Goal: Obtain resource: Obtain resource

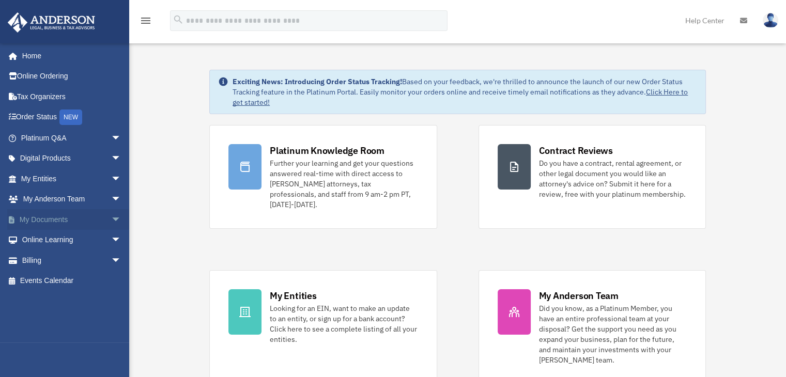
click at [53, 219] on link "My Documents arrow_drop_down" at bounding box center [72, 219] width 130 height 21
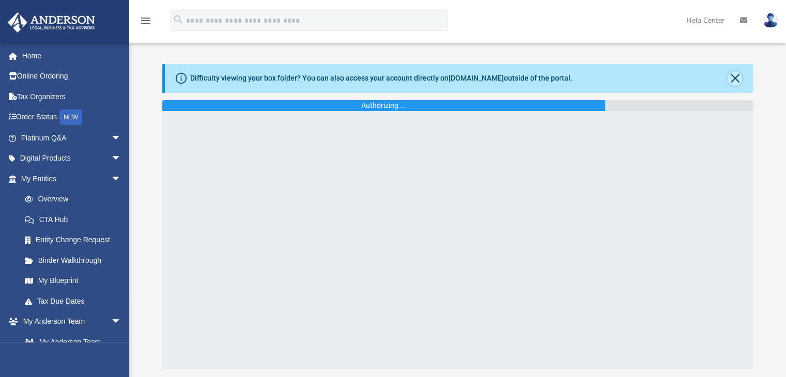
click at [736, 79] on button "Close" at bounding box center [734, 78] width 14 height 14
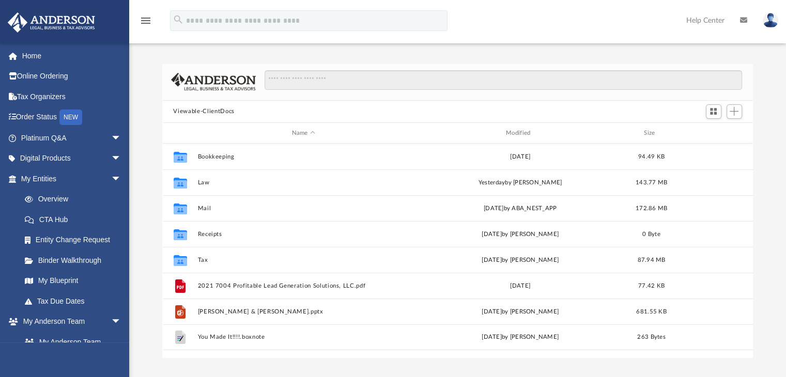
scroll to position [227, 583]
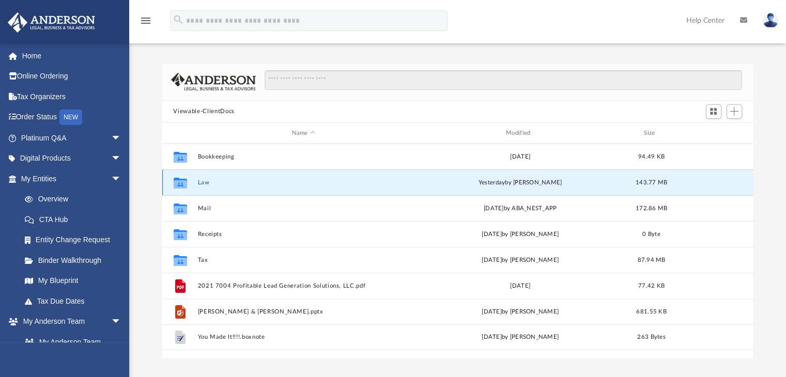
click at [202, 180] on button "Law" at bounding box center [303, 182] width 212 height 7
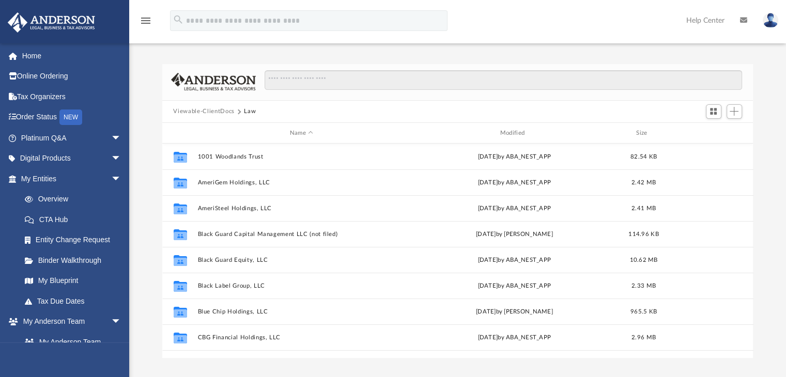
click at [209, 111] on button "Viewable-ClientDocs" at bounding box center [203, 111] width 61 height 9
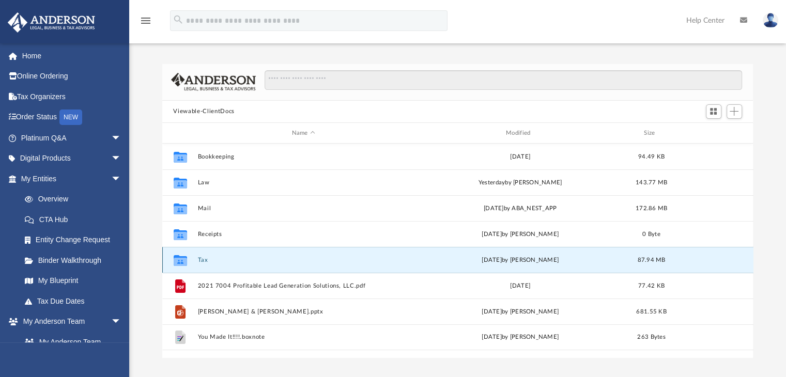
click at [201, 261] on button "Tax" at bounding box center [303, 260] width 212 height 7
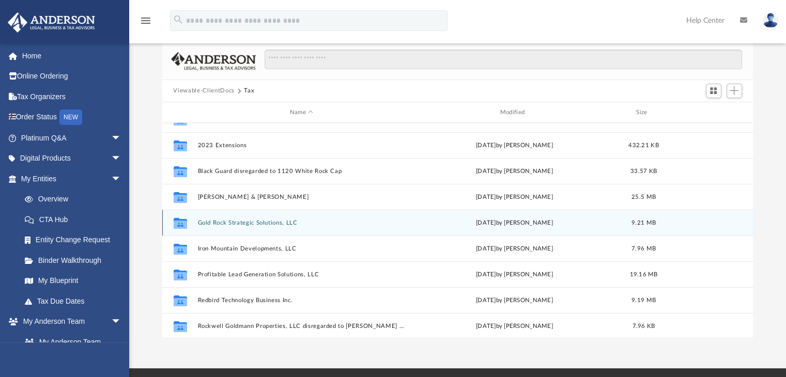
scroll to position [14, 0]
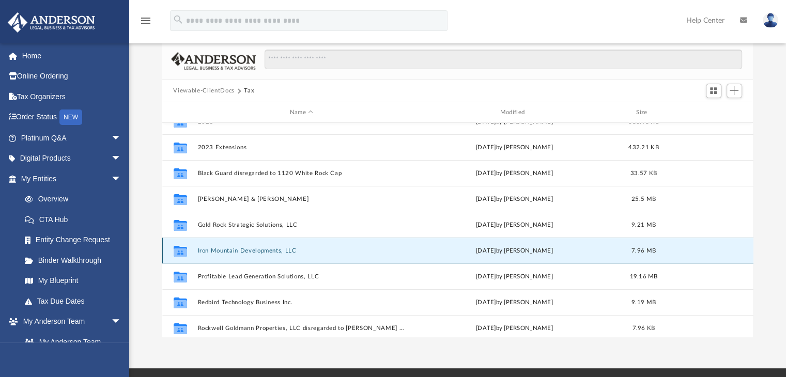
click at [229, 252] on button "Iron Mountain Developments, LLC" at bounding box center [301, 250] width 208 height 7
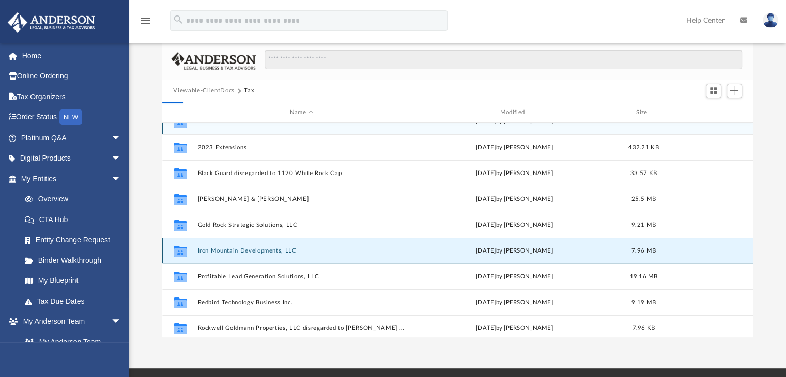
scroll to position [0, 0]
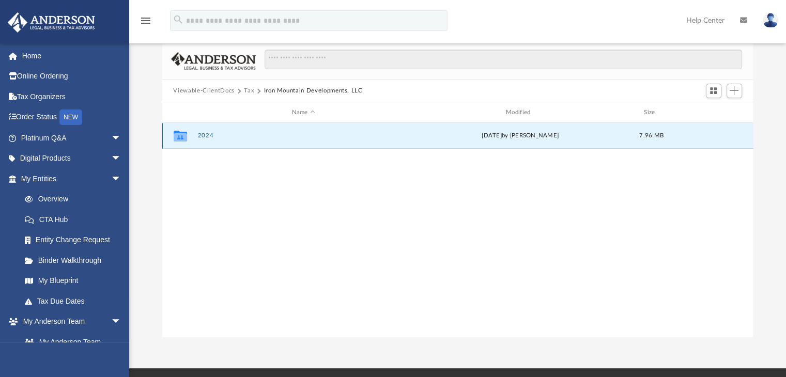
click at [204, 138] on button "2024" at bounding box center [303, 136] width 212 height 7
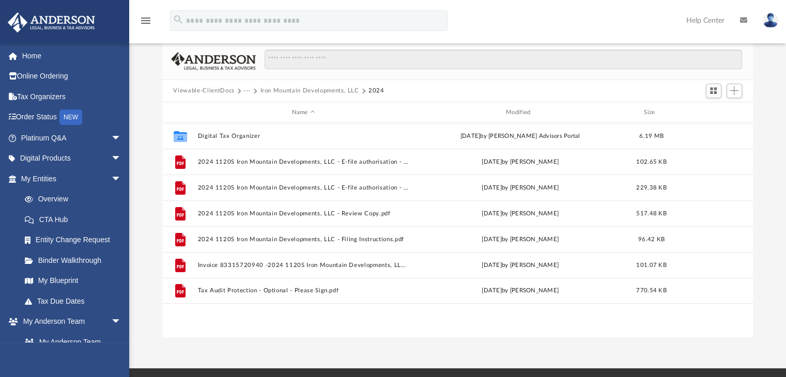
click at [228, 91] on button "Viewable-ClientDocs" at bounding box center [203, 90] width 61 height 9
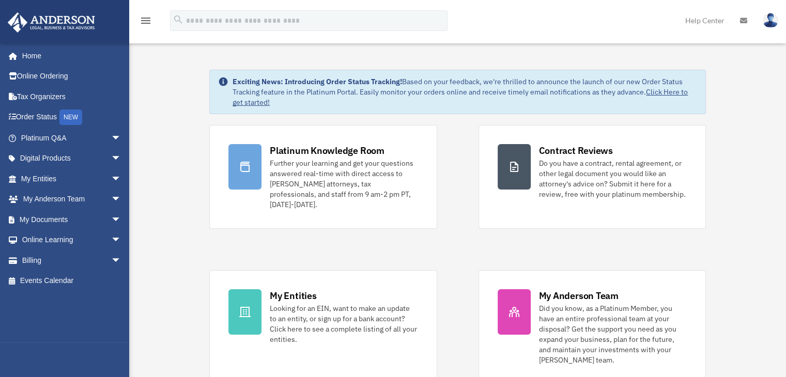
click at [50, 218] on link "My Documents arrow_drop_down" at bounding box center [72, 219] width 130 height 21
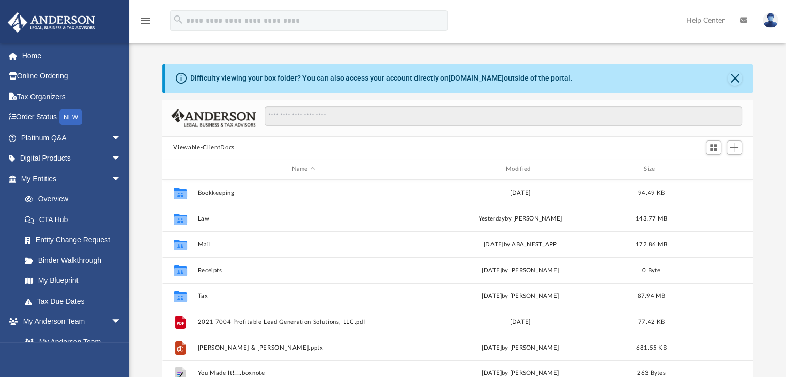
scroll to position [227, 583]
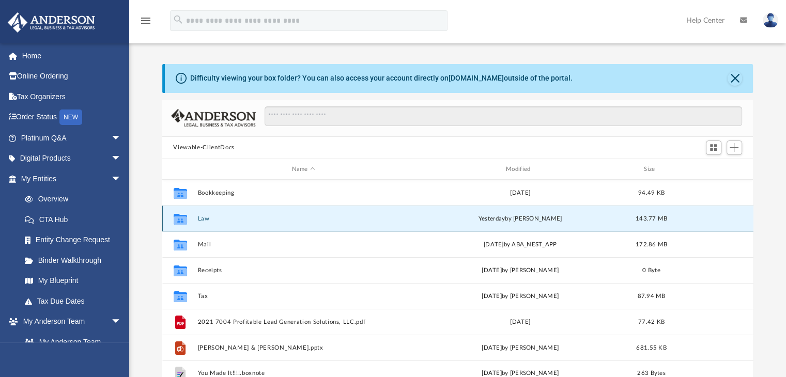
click at [199, 216] on button "Law" at bounding box center [303, 218] width 212 height 7
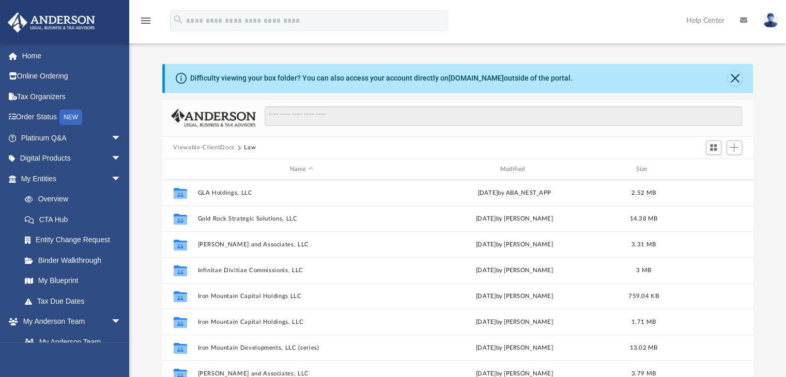
scroll to position [231, 0]
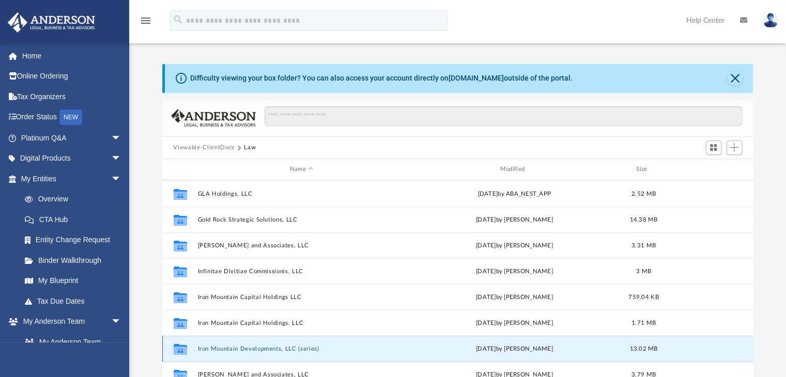
click at [237, 347] on button "Iron Mountain Developments, LLC (series)" at bounding box center [301, 349] width 208 height 7
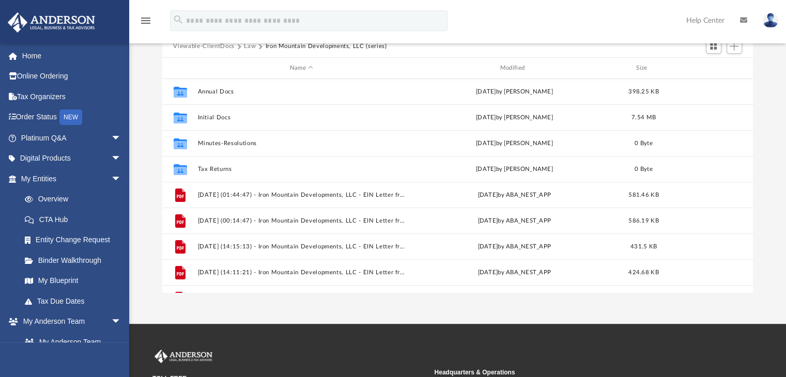
scroll to position [0, 0]
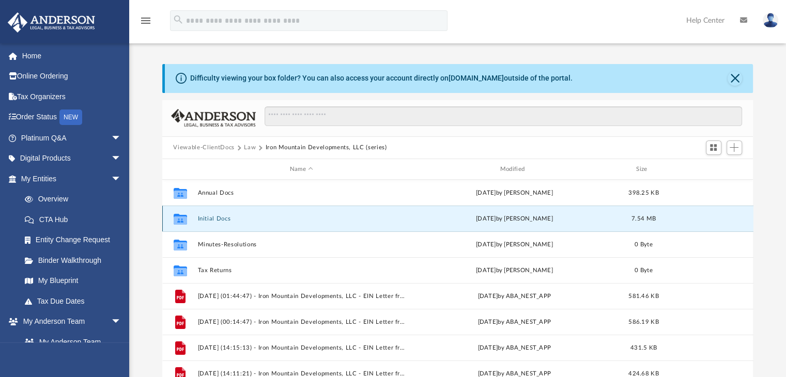
click at [219, 220] on button "Initial Docs" at bounding box center [301, 218] width 208 height 7
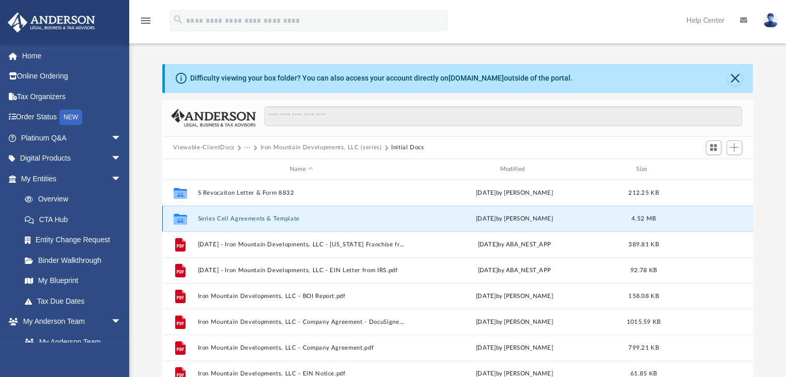
click at [283, 220] on button "Series Cell Agreements & Template" at bounding box center [301, 218] width 208 height 7
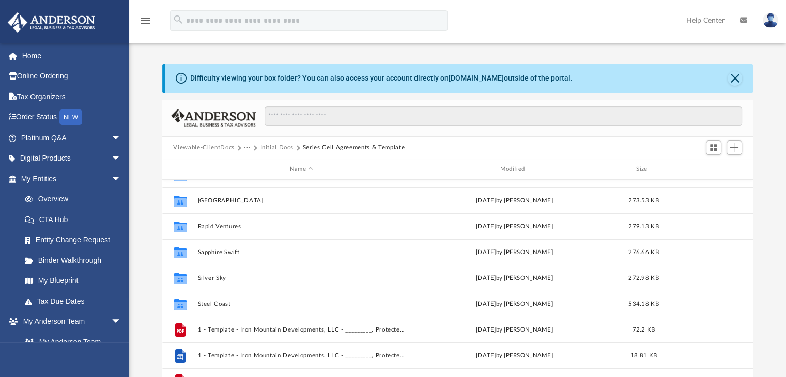
scroll to position [198, 0]
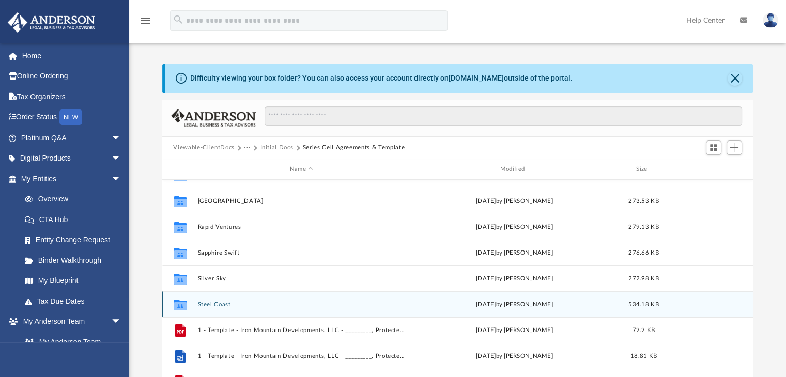
click at [219, 302] on button "Steel Coast" at bounding box center [301, 304] width 208 height 7
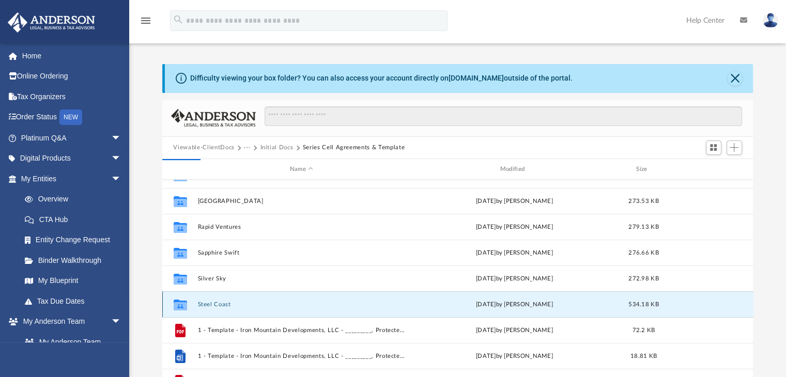
scroll to position [0, 0]
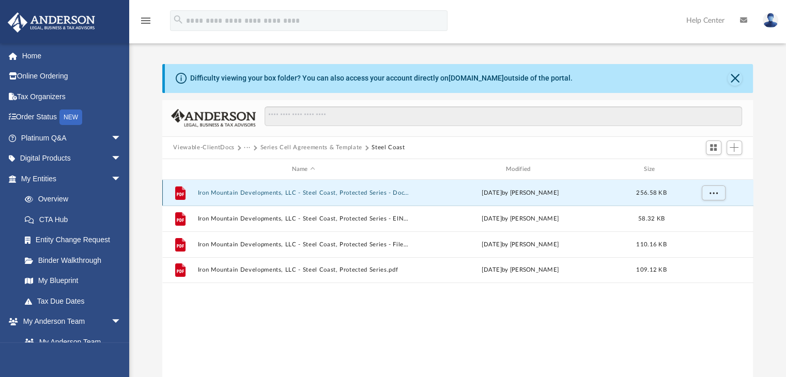
click at [331, 191] on button "Iron Mountain Developments, LLC - Steel Coast, Protected Series - DocuSigned.pdf" at bounding box center [303, 193] width 212 height 7
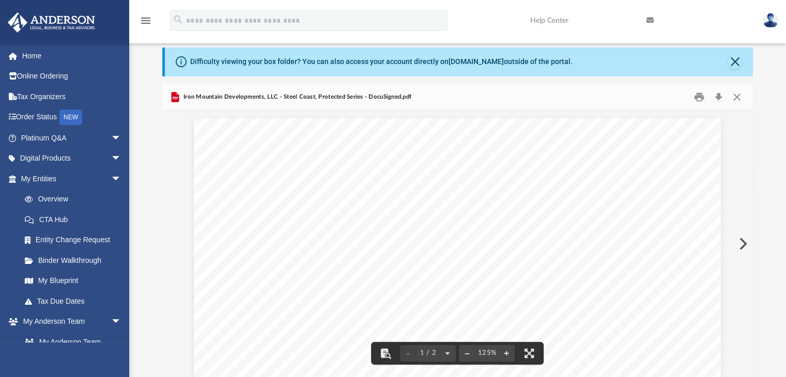
click at [745, 245] on button "Preview" at bounding box center [742, 243] width 23 height 29
click at [744, 244] on button "Preview" at bounding box center [742, 243] width 23 height 29
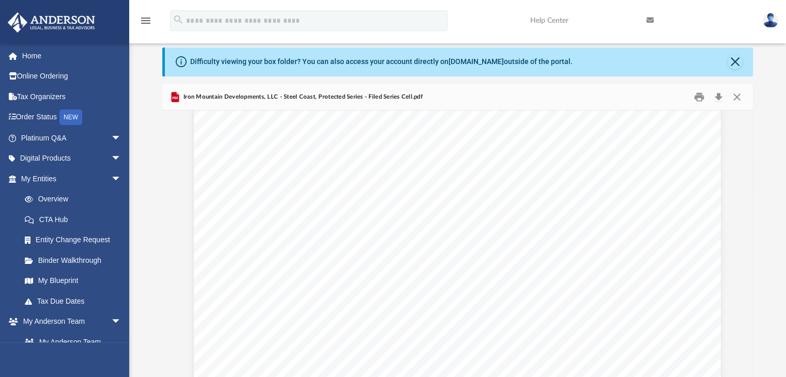
scroll to position [1473, 0]
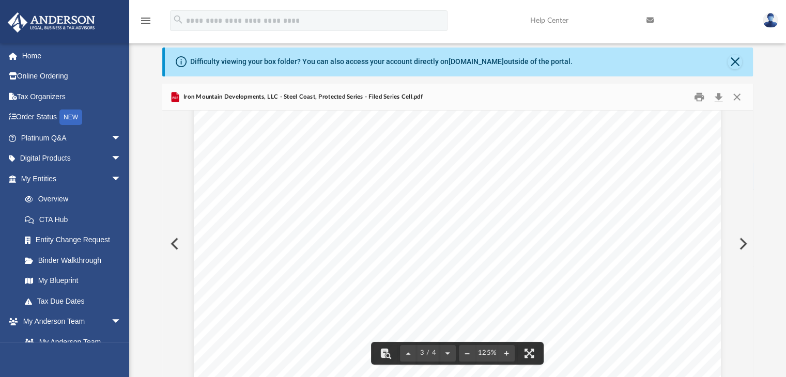
click at [741, 243] on button "Preview" at bounding box center [742, 243] width 23 height 29
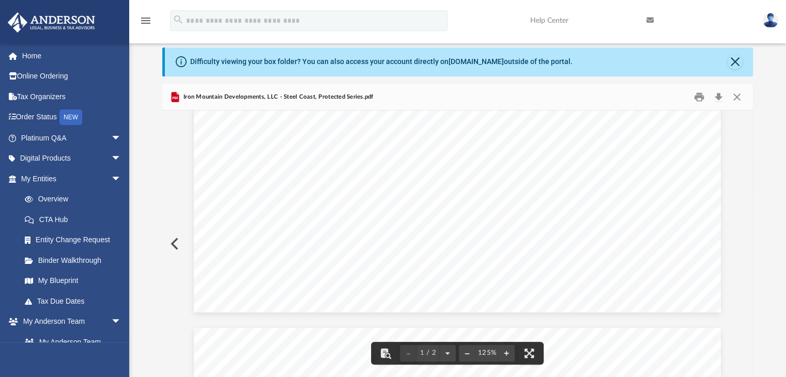
scroll to position [531, 0]
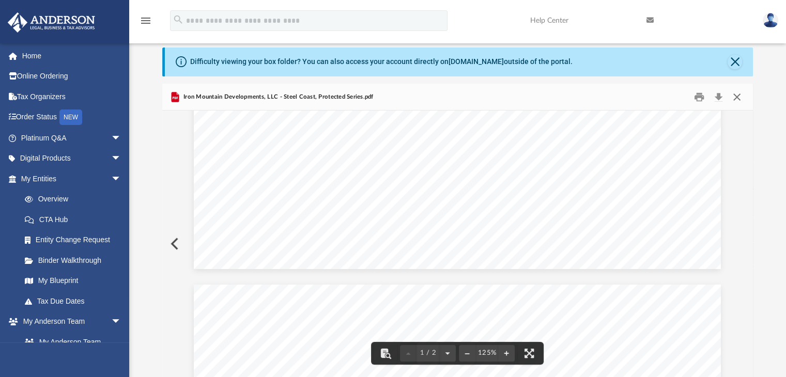
click at [736, 92] on button "Close" at bounding box center [736, 97] width 19 height 16
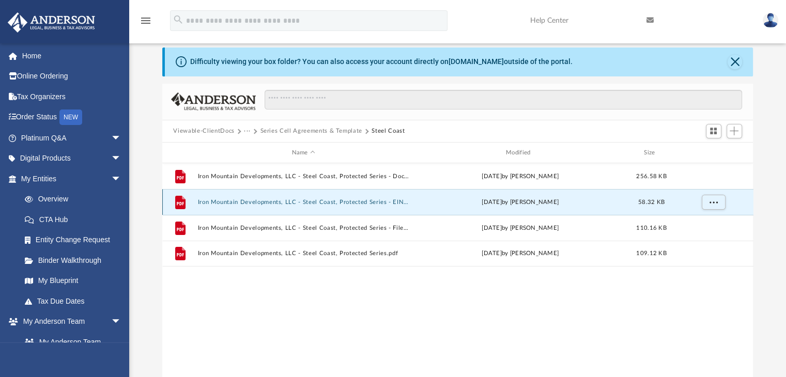
click at [347, 201] on button "Iron Mountain Developments, LLC - Steel Coast, Protected Series - EIN Notice.pdf" at bounding box center [303, 202] width 212 height 7
